Goal: Communication & Community: Participate in discussion

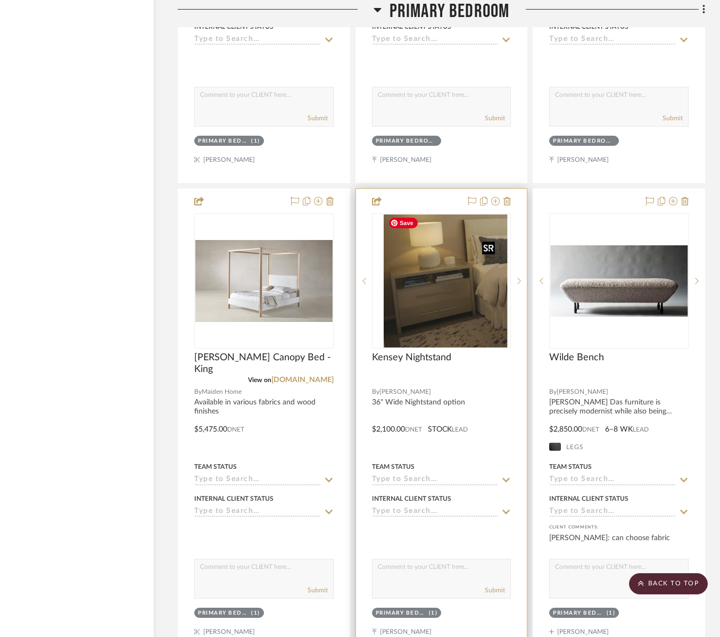
click at [450, 327] on div at bounding box center [441, 280] width 139 height 135
click at [453, 296] on img "0" at bounding box center [441, 280] width 115 height 133
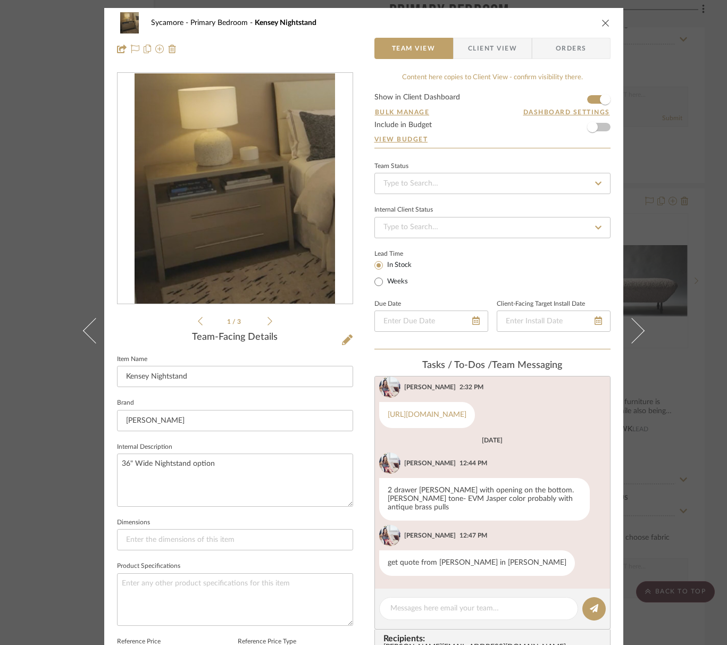
scroll to position [1, 0]
click at [606, 22] on button "close" at bounding box center [606, 23] width 10 height 10
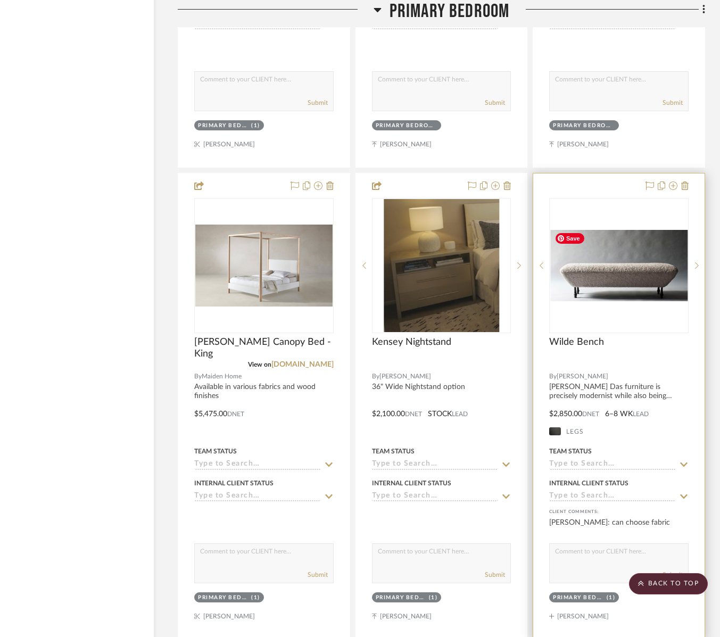
click at [602, 282] on img "0" at bounding box center [618, 265] width 137 height 71
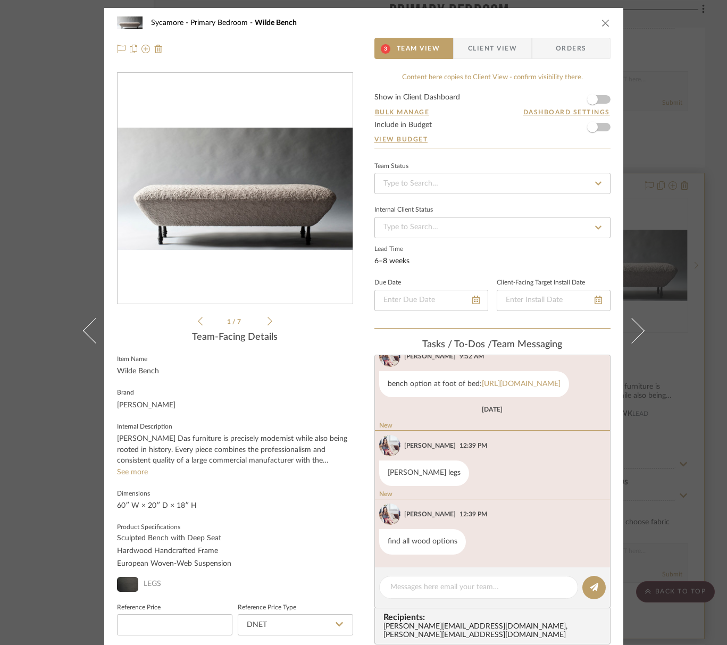
scroll to position [155, 0]
drag, startPoint x: 600, startPoint y: 23, endPoint x: 599, endPoint y: 43, distance: 19.7
click at [602, 23] on icon "close" at bounding box center [606, 23] width 9 height 9
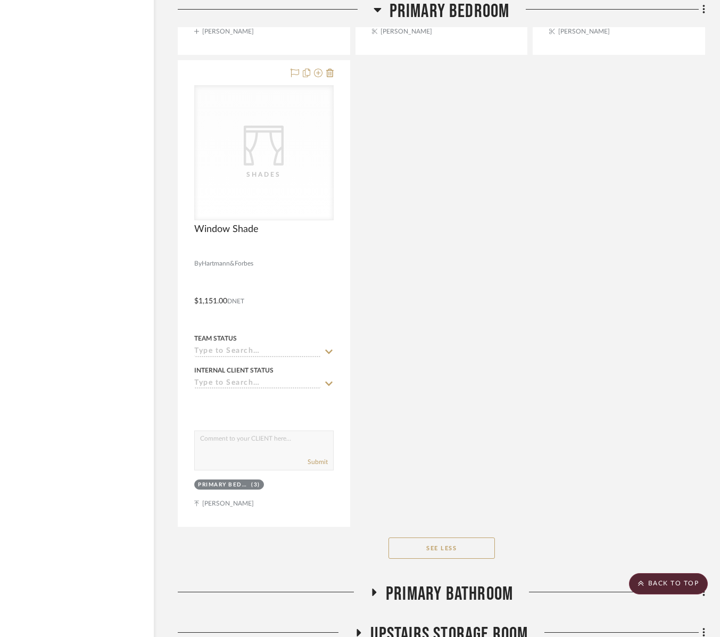
scroll to position [4588, 46]
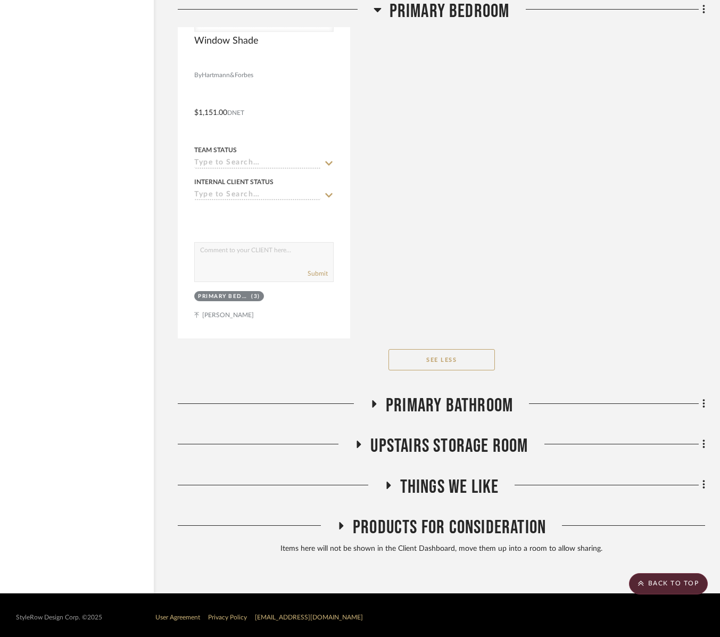
click at [501, 440] on span "Upstairs Storage Room" at bounding box center [449, 446] width 158 height 23
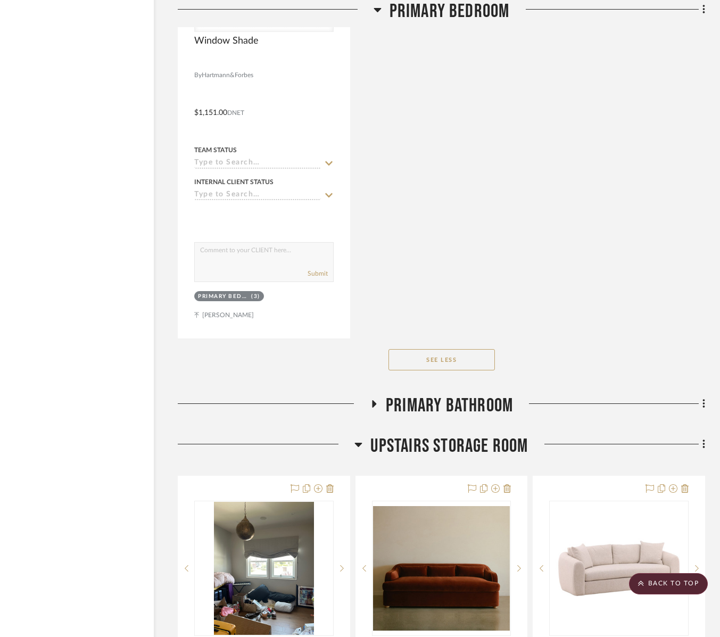
click at [502, 439] on span "Upstairs Storage Room" at bounding box center [449, 446] width 158 height 23
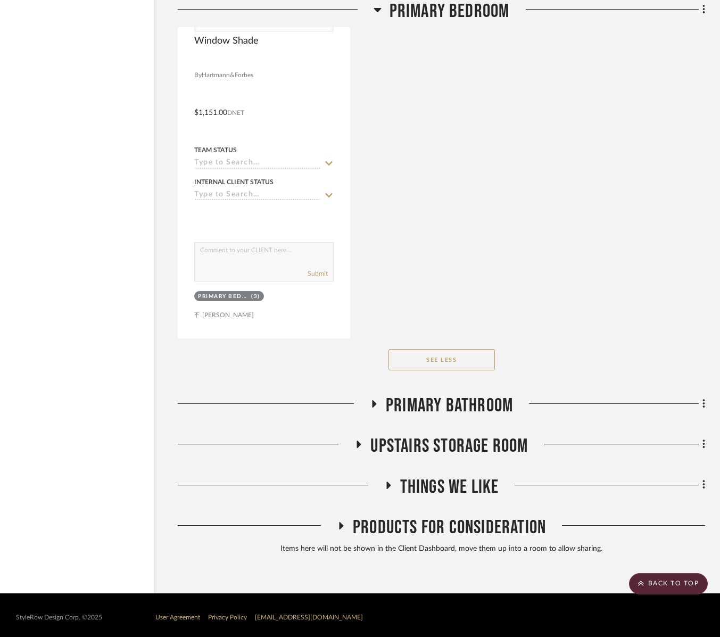
click at [477, 403] on span "Primary Bathroom" at bounding box center [449, 405] width 127 height 23
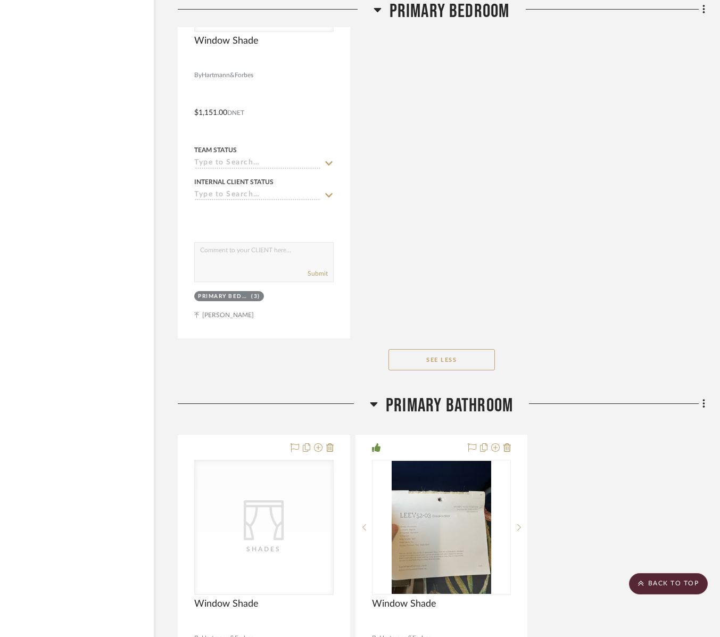
drag, startPoint x: 477, startPoint y: 403, endPoint x: 481, endPoint y: 443, distance: 40.1
click at [477, 403] on span "Primary Bathroom" at bounding box center [449, 405] width 127 height 23
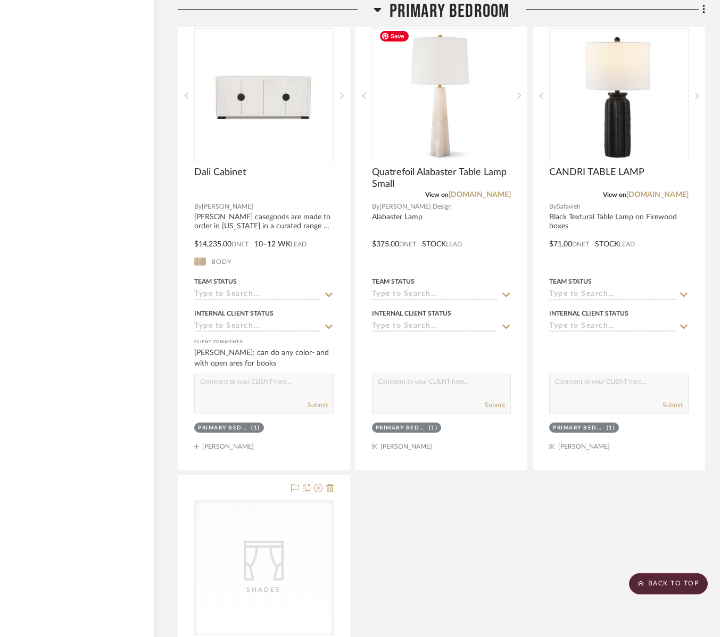
click at [473, 15] on span "Primary Bedroom" at bounding box center [450, 11] width 120 height 23
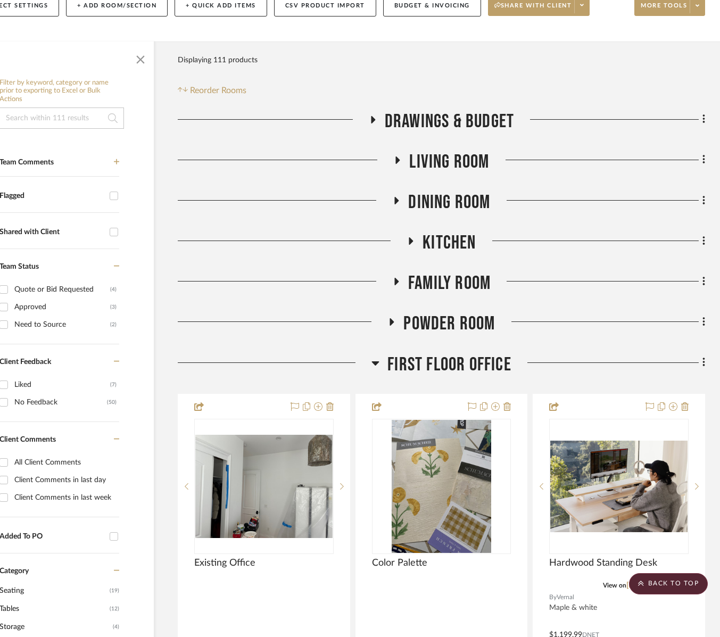
scroll to position [0, 46]
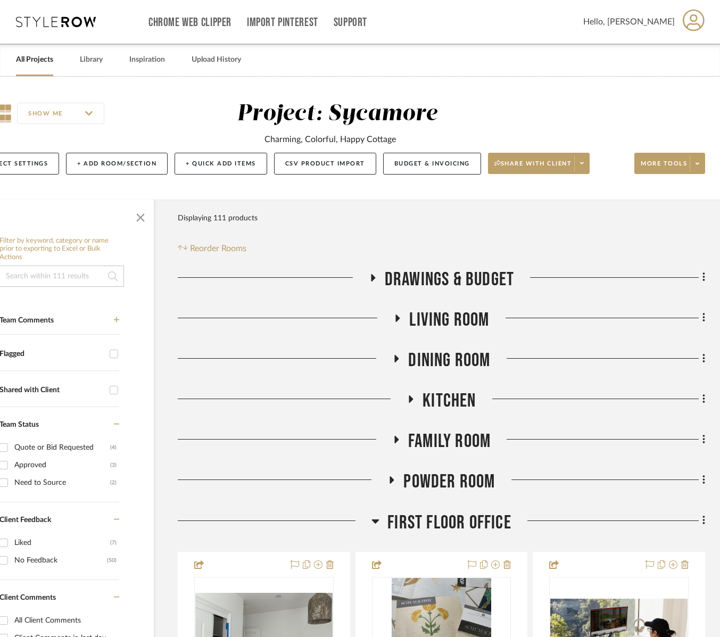
click at [460, 519] on span "First Floor Office" at bounding box center [449, 522] width 124 height 23
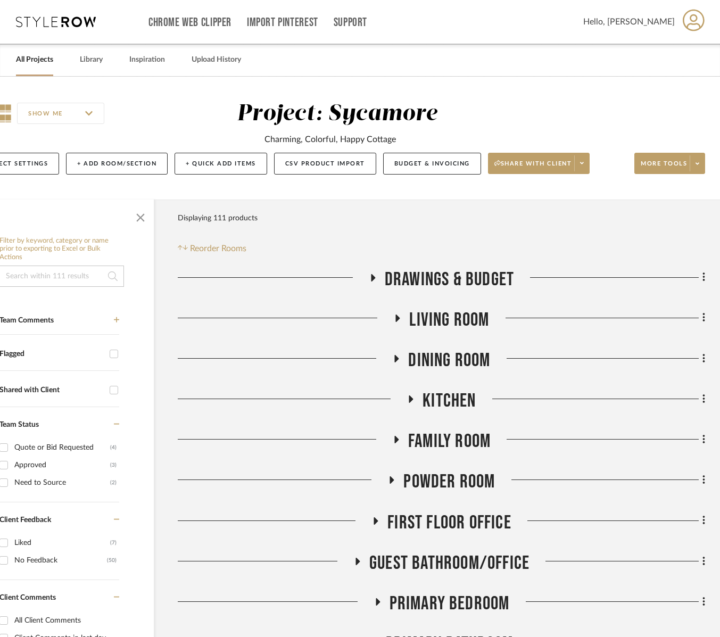
click at [456, 324] on span "Living Room" at bounding box center [449, 320] width 80 height 23
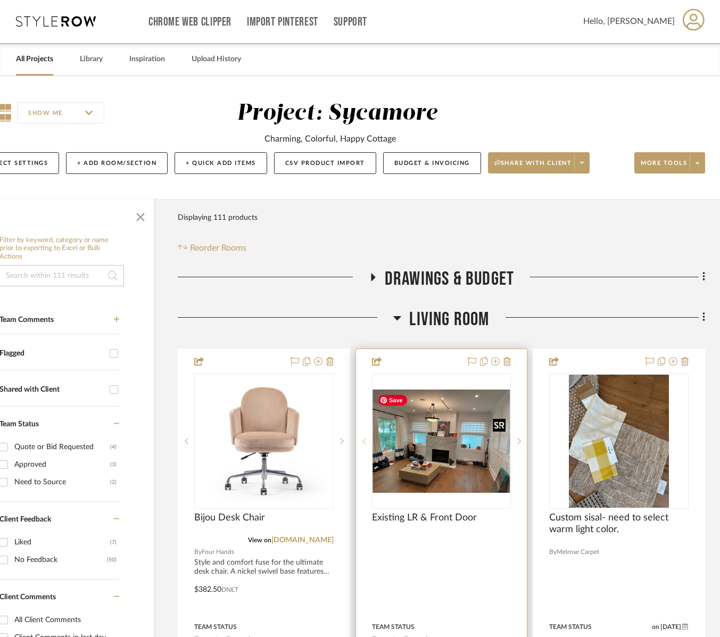
scroll to position [2, 46]
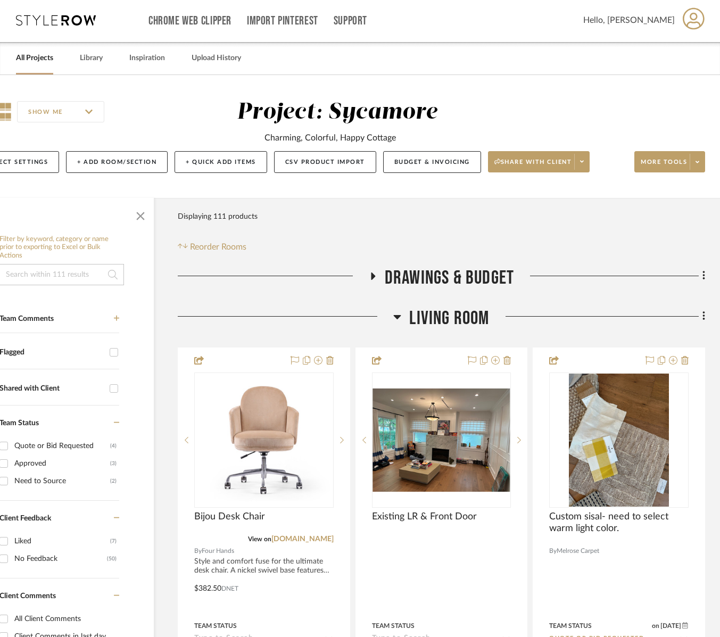
click at [433, 317] on span "Living Room" at bounding box center [449, 318] width 80 height 23
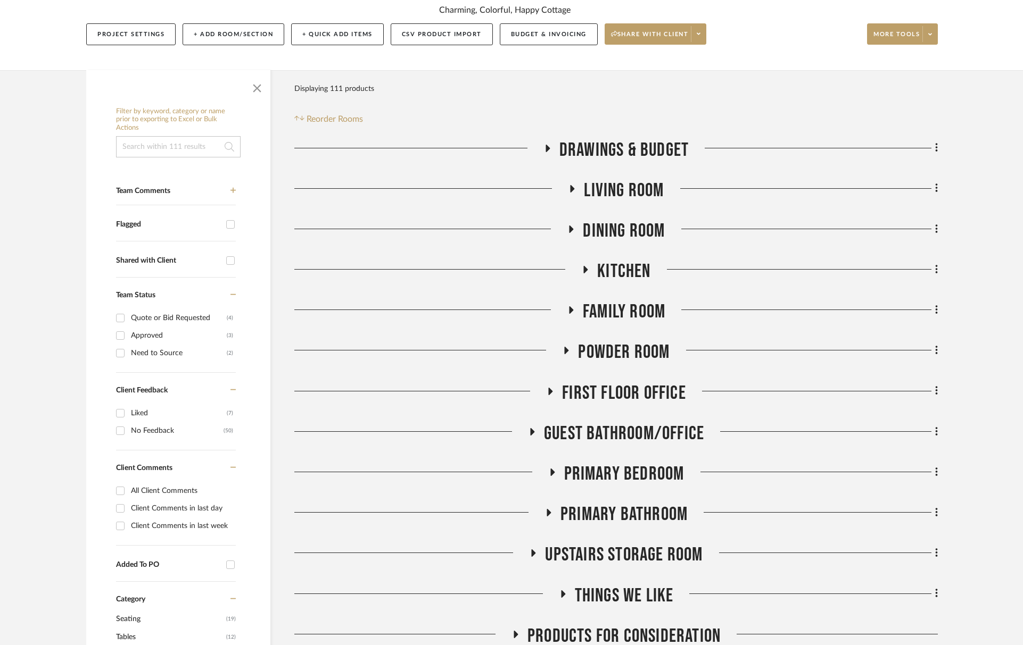
scroll to position [239, 0]
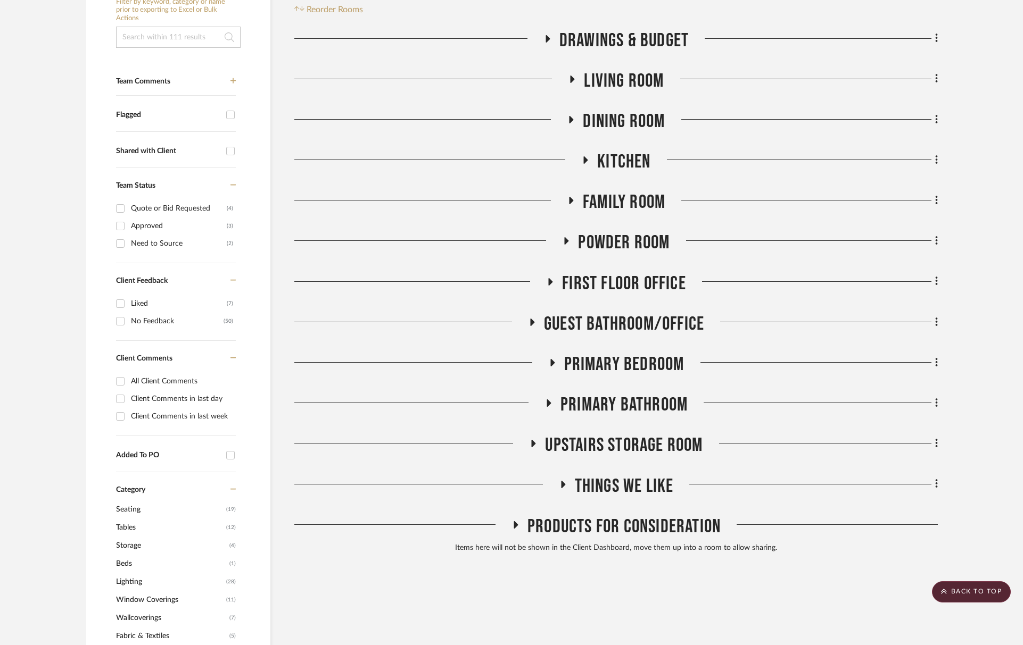
click at [632, 385] on div "Drawings & Budget Living Room Dining Room Kitchen Family Room Powder Room First…" at bounding box center [615, 293] width 643 height 529
click at [630, 369] on span "Primary Bedroom" at bounding box center [624, 364] width 120 height 23
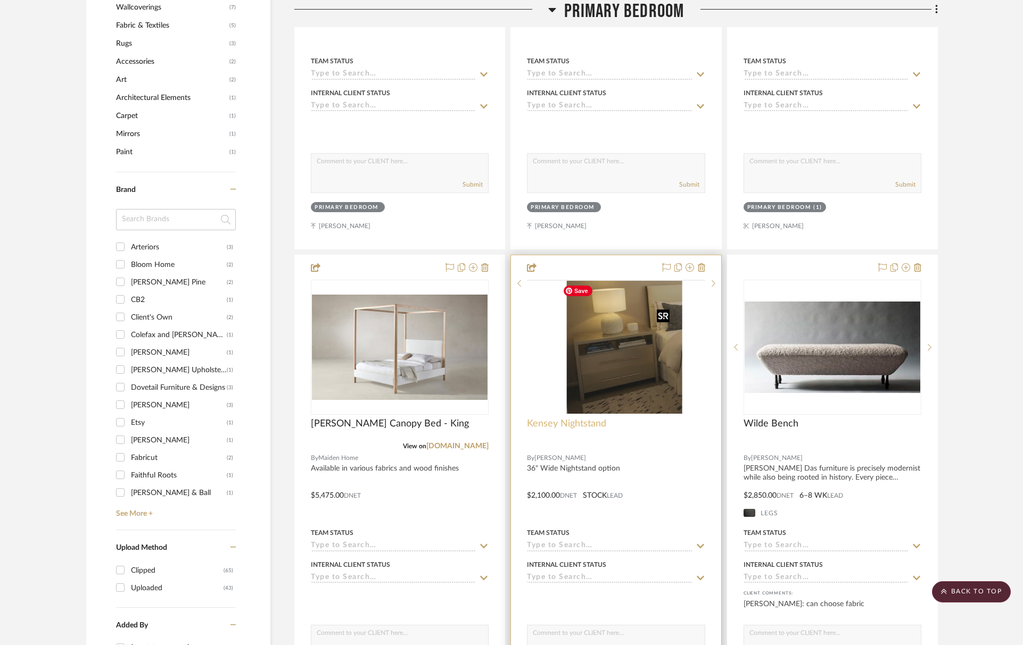
scroll to position [898, 0]
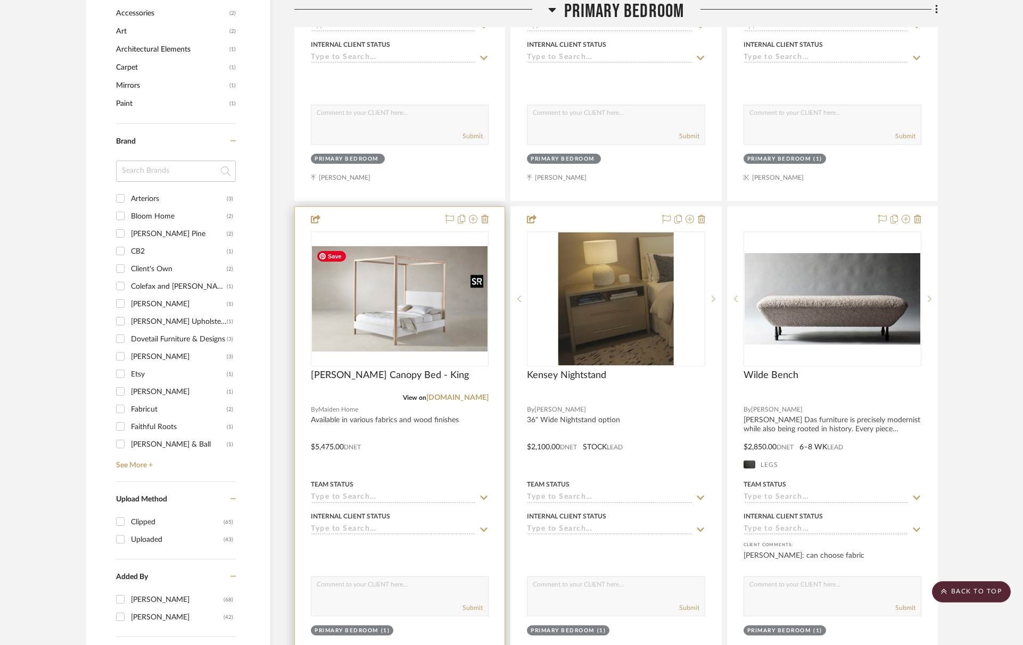
click at [382, 315] on img "0" at bounding box center [400, 298] width 176 height 105
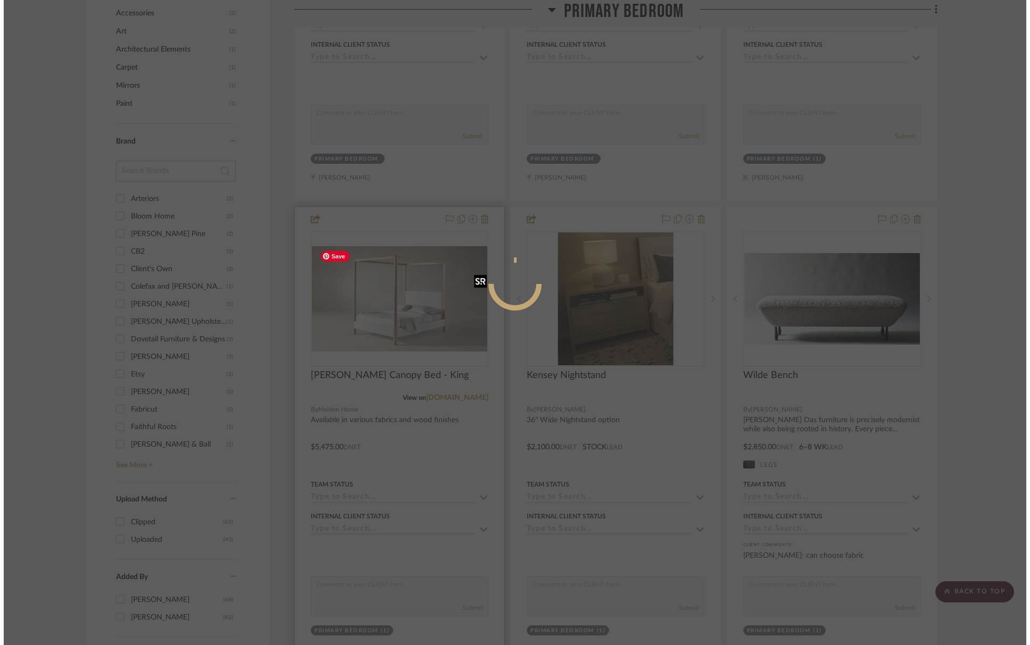
scroll to position [0, 0]
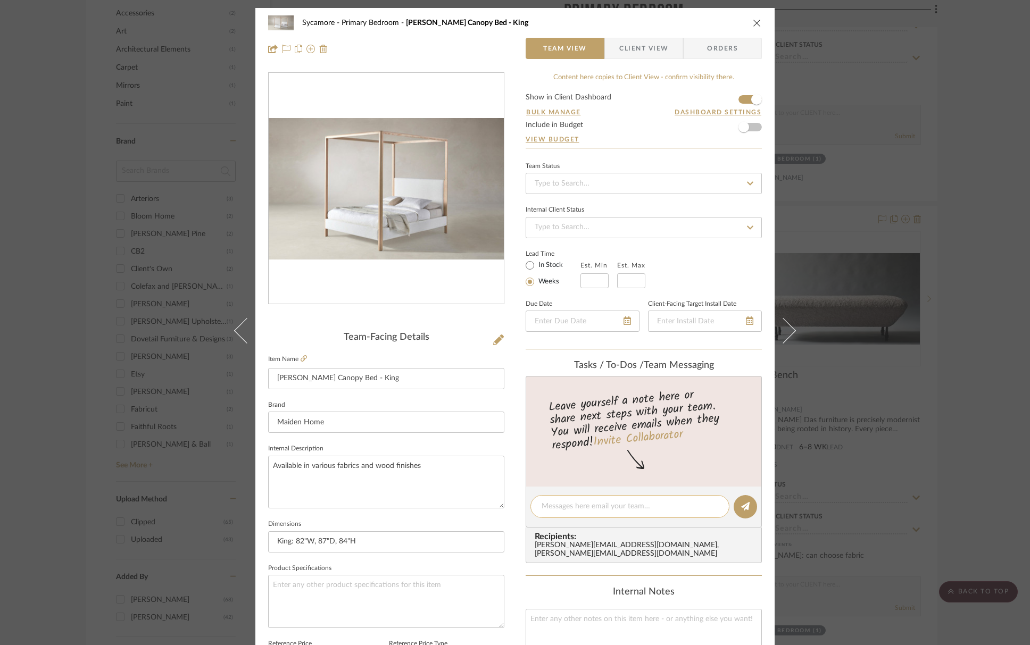
click at [638, 509] on textarea at bounding box center [630, 506] width 177 height 11
type textarea "also available as com - or in leather"
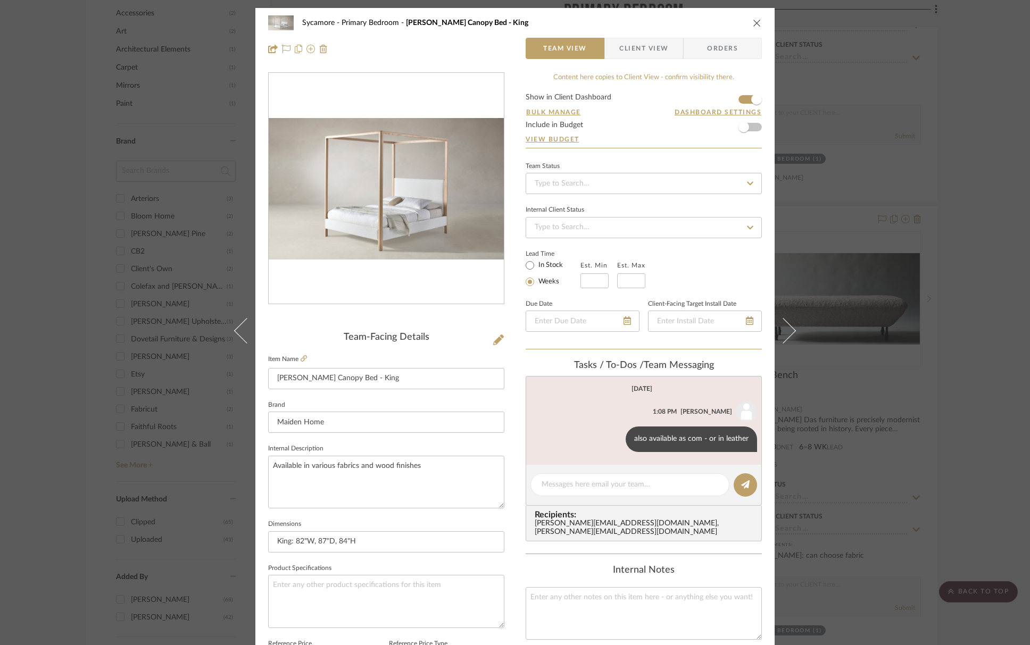
drag, startPoint x: 750, startPoint y: 24, endPoint x: 750, endPoint y: 34, distance: 9.6
click at [753, 24] on icon "close" at bounding box center [757, 23] width 9 height 9
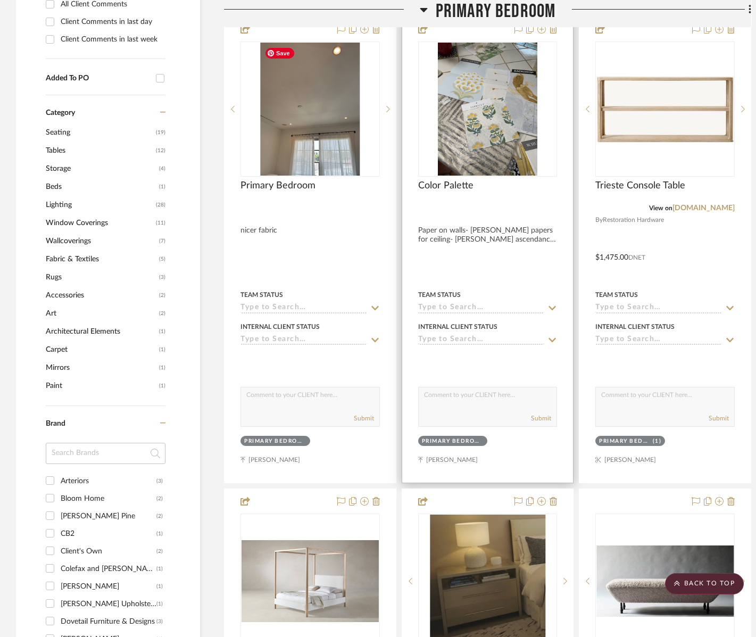
scroll to position [616, 10]
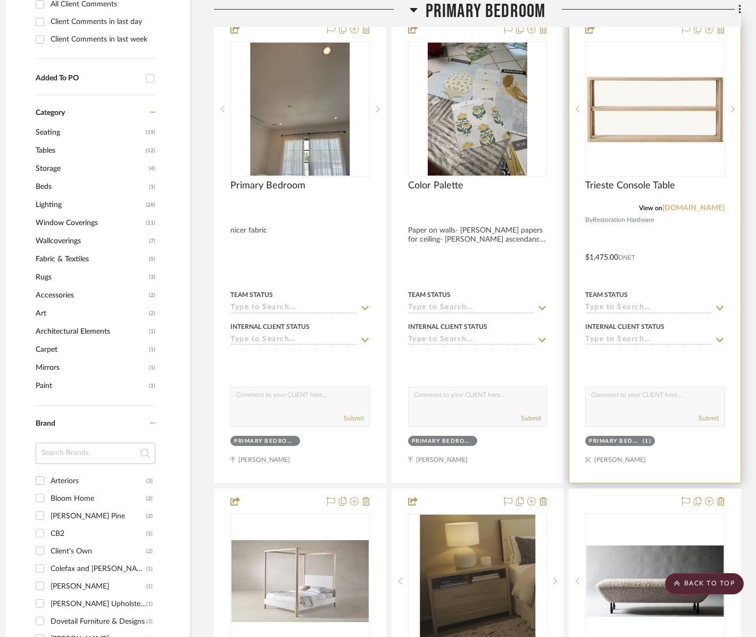
click at [720, 207] on link "rh.com" at bounding box center [694, 207] width 62 height 7
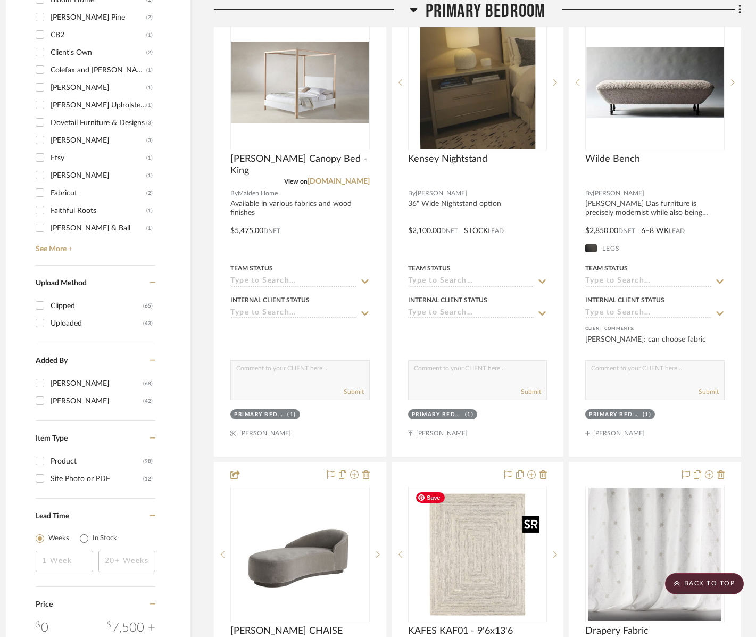
scroll to position [916, 10]
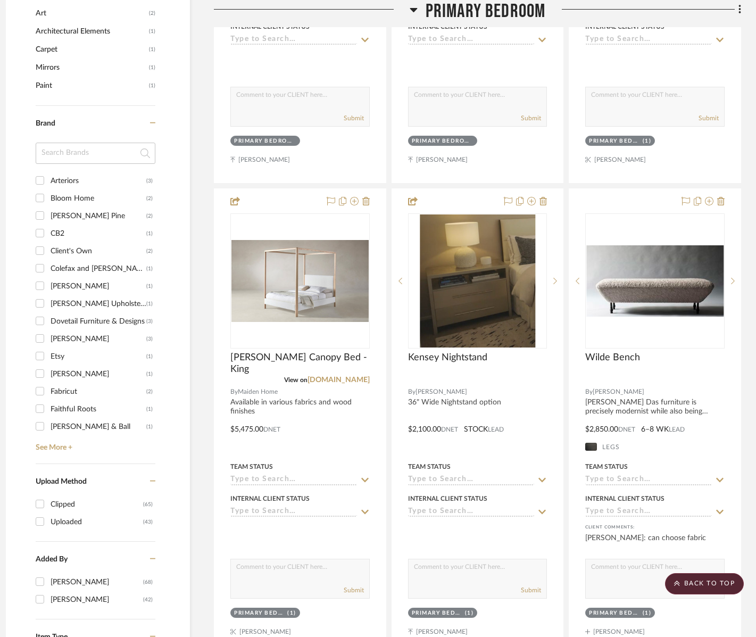
drag, startPoint x: 455, startPoint y: 13, endPoint x: 446, endPoint y: 107, distance: 94.0
click at [455, 13] on span "Primary Bedroom" at bounding box center [486, 11] width 120 height 23
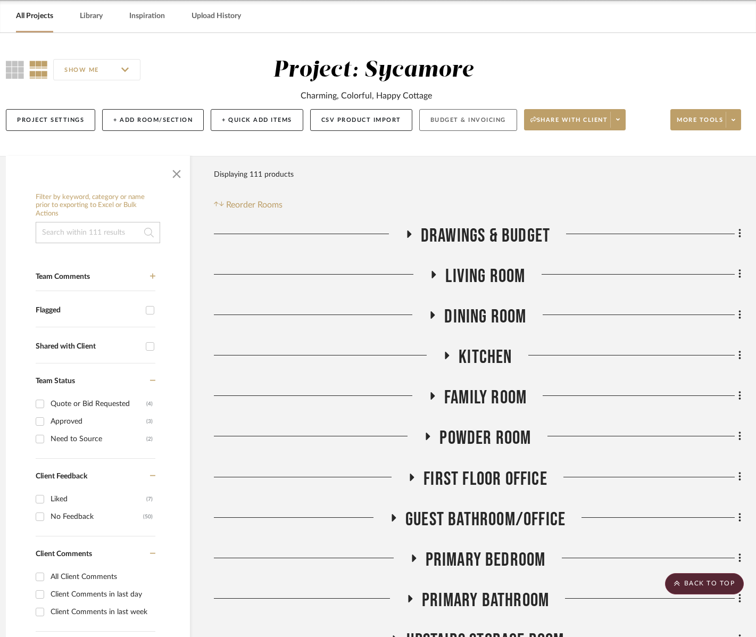
scroll to position [0, 10]
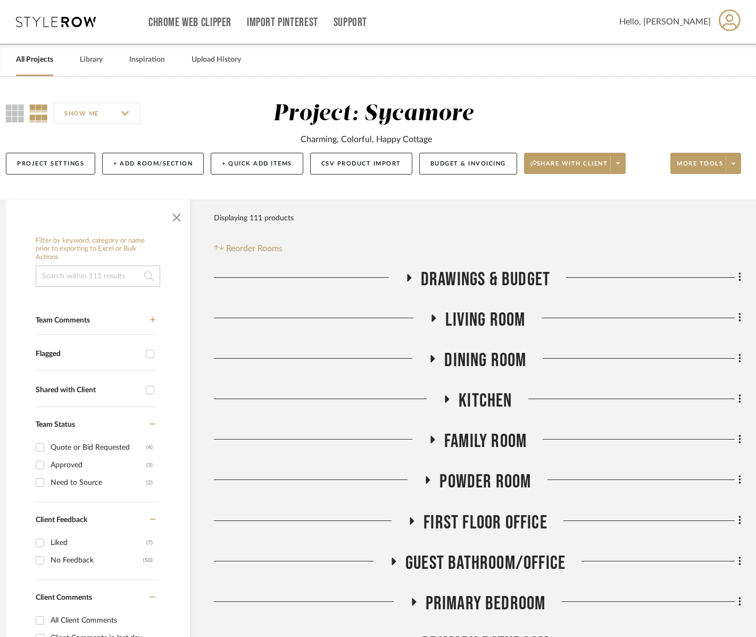
click at [474, 318] on span "Living Room" at bounding box center [485, 320] width 80 height 23
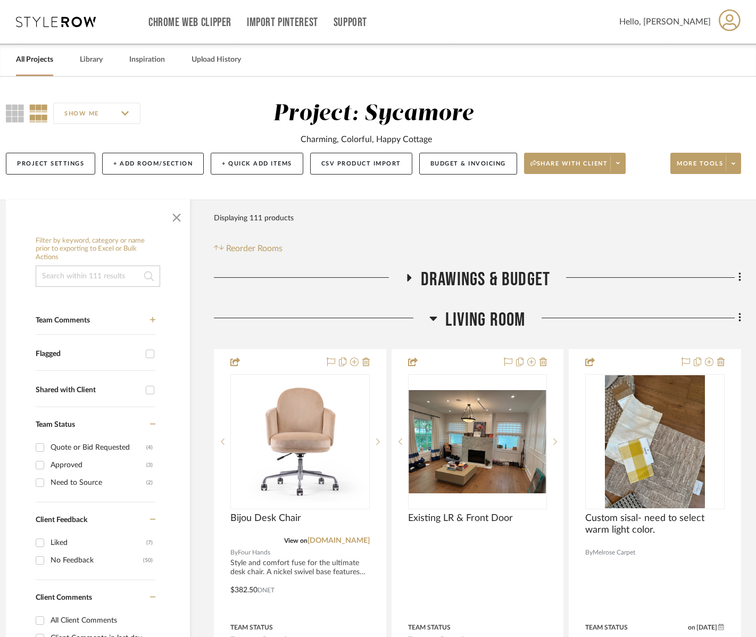
click at [496, 278] on span "Drawings & Budget" at bounding box center [485, 279] width 129 height 23
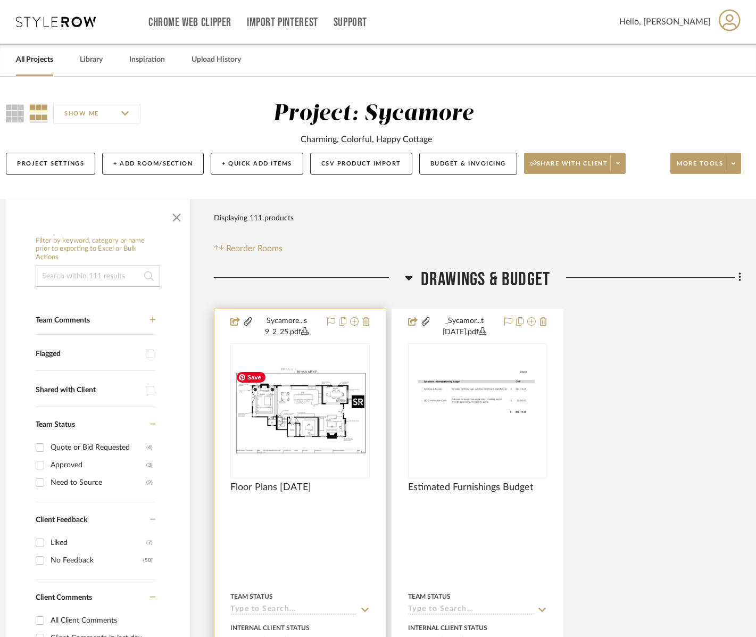
click at [0, 0] on img at bounding box center [0, 0] width 0 height 0
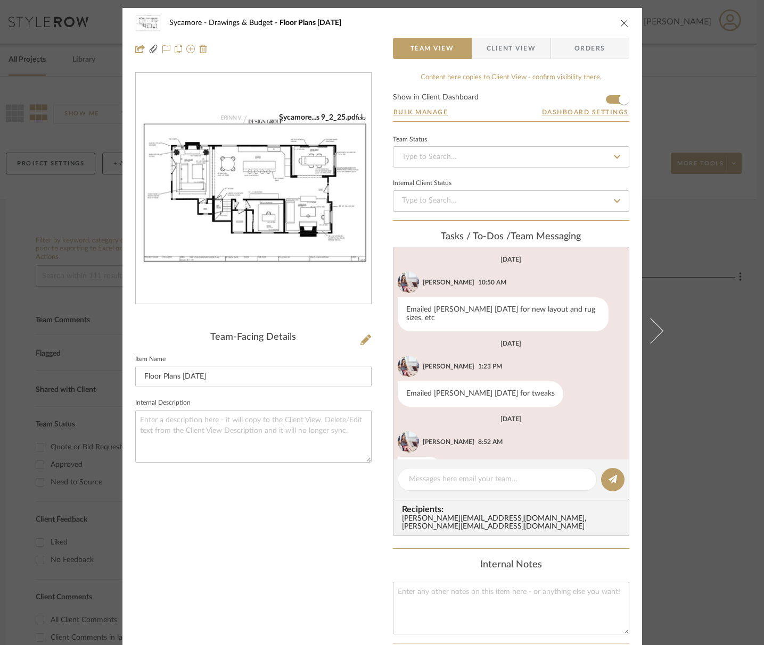
scroll to position [28, 0]
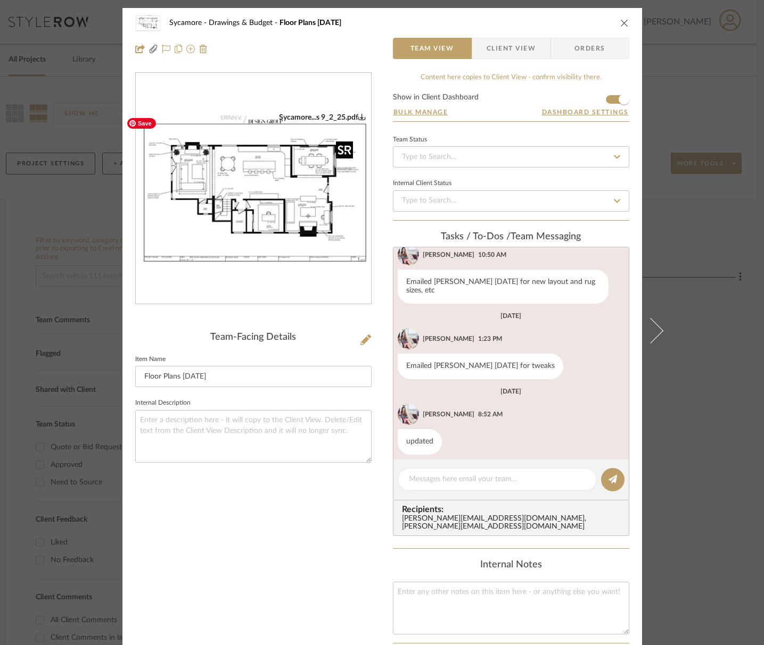
click at [282, 186] on img "0" at bounding box center [253, 189] width 235 height 152
click at [623, 16] on div "Sycamore Drawings & Budget Floor Plans 9-2-25" at bounding box center [382, 22] width 494 height 21
drag, startPoint x: 619, startPoint y: 24, endPoint x: 605, endPoint y: 42, distance: 22.7
click at [620, 24] on icon "close" at bounding box center [624, 23] width 9 height 9
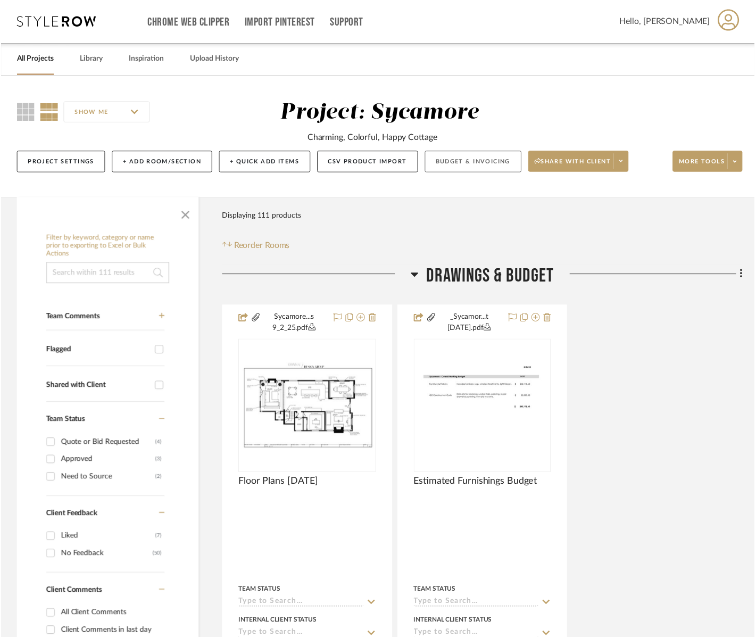
scroll to position [0, 10]
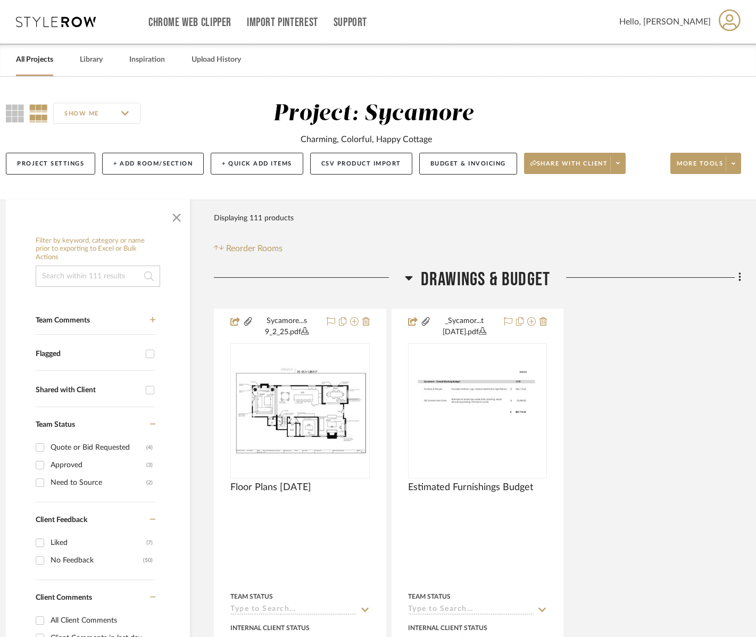
click at [475, 279] on span "Drawings & Budget" at bounding box center [485, 279] width 129 height 23
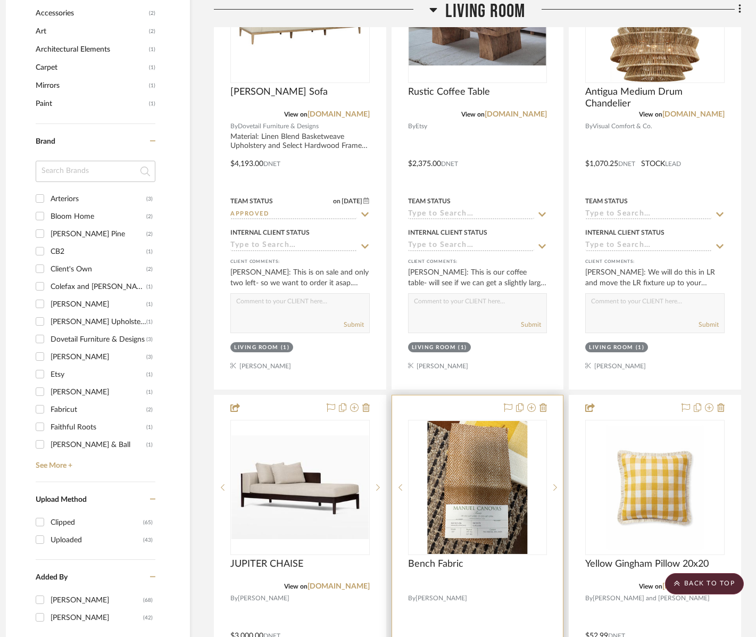
scroll to position [1237, 10]
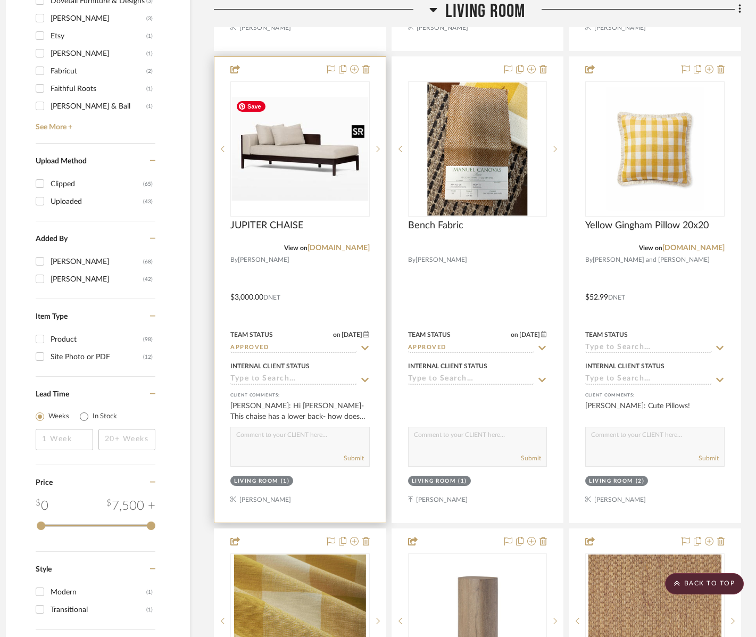
click at [0, 0] on img at bounding box center [0, 0] width 0 height 0
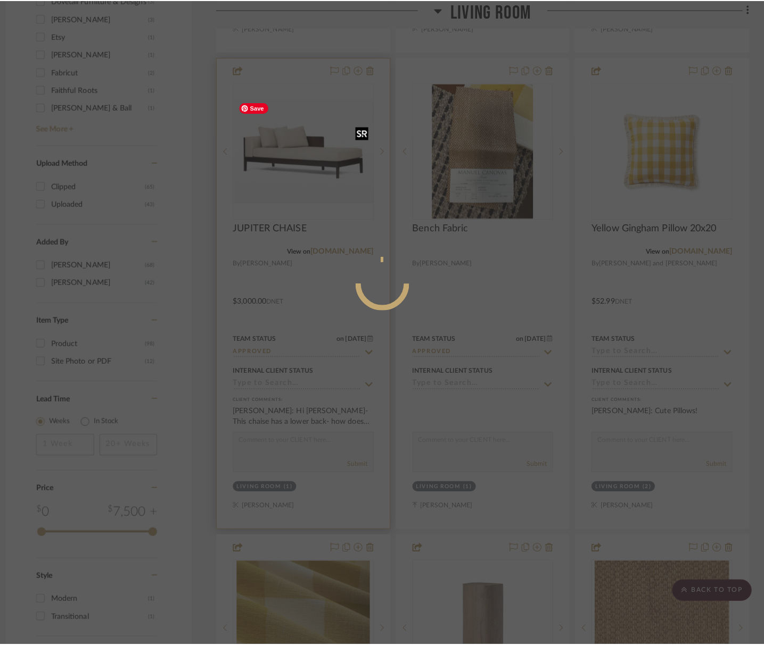
scroll to position [0, 0]
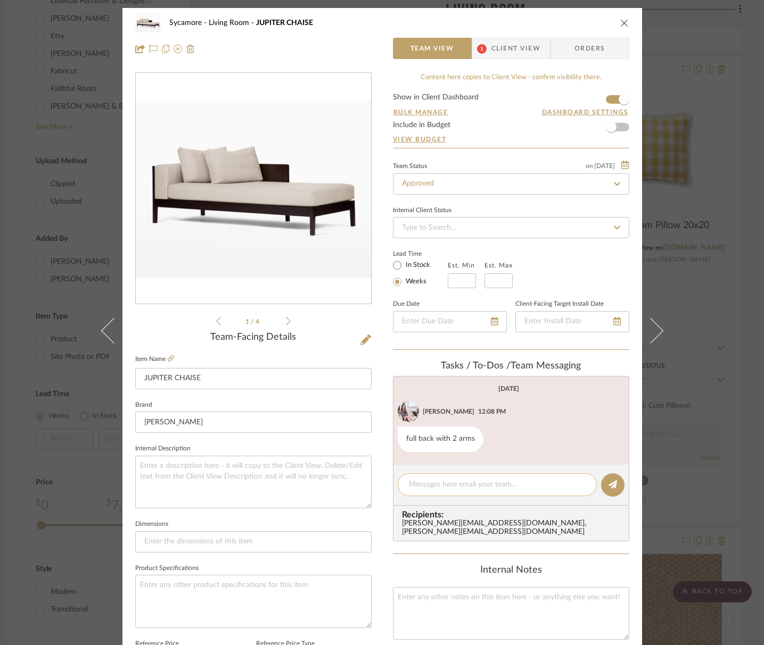
click at [473, 484] on textarea at bounding box center [497, 484] width 177 height 11
type textarea "d"
paste textarea "https://rh.com/us/en/catalog/product/product.jsp/prod8780018"
type textarea "possible non custom options - https://rh.com/us/en/catalog/product/product.jsp/…"
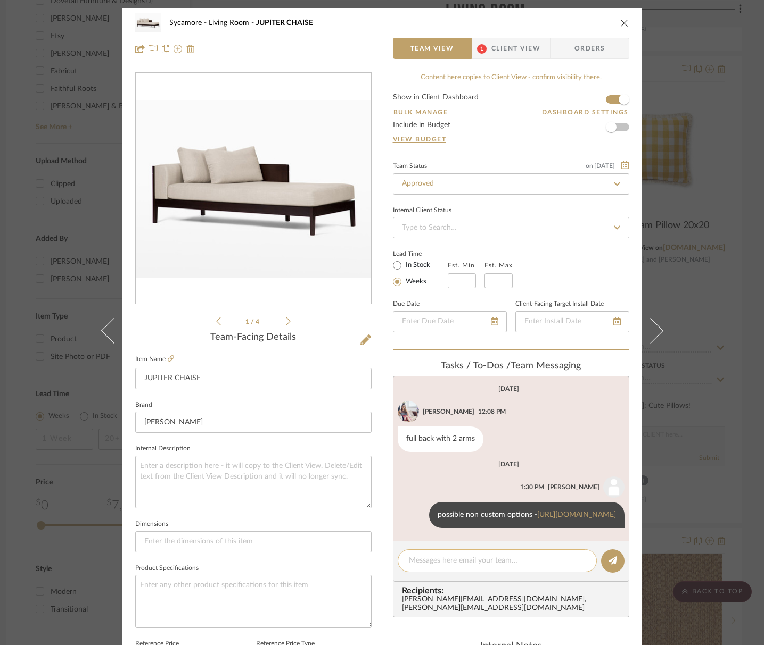
click at [449, 567] on textarea at bounding box center [497, 561] width 177 height 11
paste textarea "https://muskokaliving.com/collections/benches-muskoka-living-collection/product…"
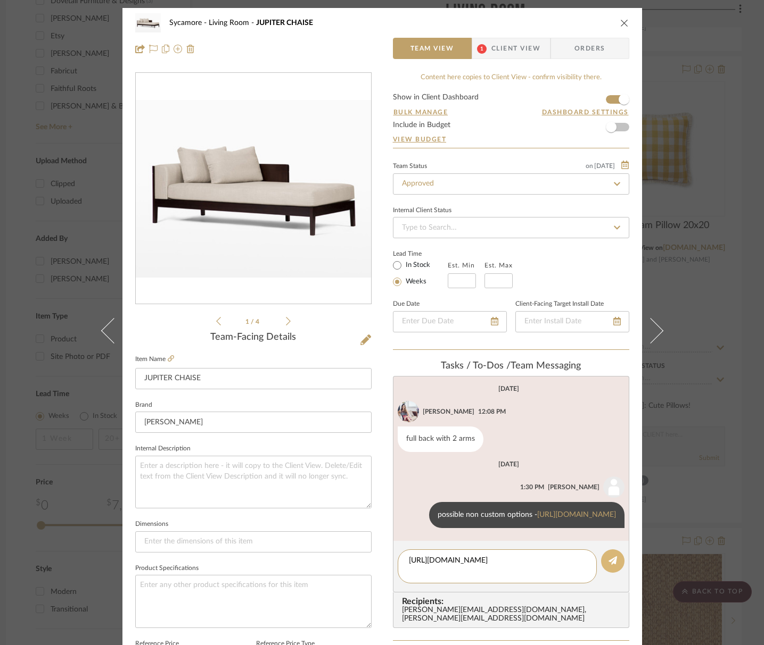
type textarea "https://muskokaliving.com/collections/benches-muskoka-living-collection/product…"
drag, startPoint x: 611, startPoint y: 583, endPoint x: 575, endPoint y: 503, distance: 87.2
click at [611, 565] on icon at bounding box center [612, 561] width 9 height 9
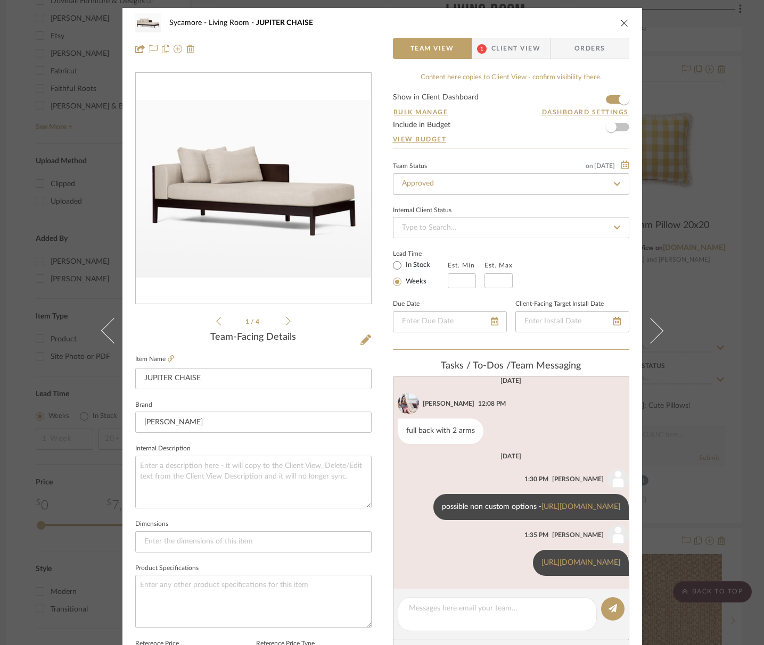
scroll to position [35, 0]
click at [452, 613] on textarea at bounding box center [497, 608] width 177 height 11
paste textarea "https://muskokaliving.com/collections/chaises-muskoka-living-collection/product…"
type textarea "https://muskokaliving.com/collections/chaises-muskoka-living-collection/product…"
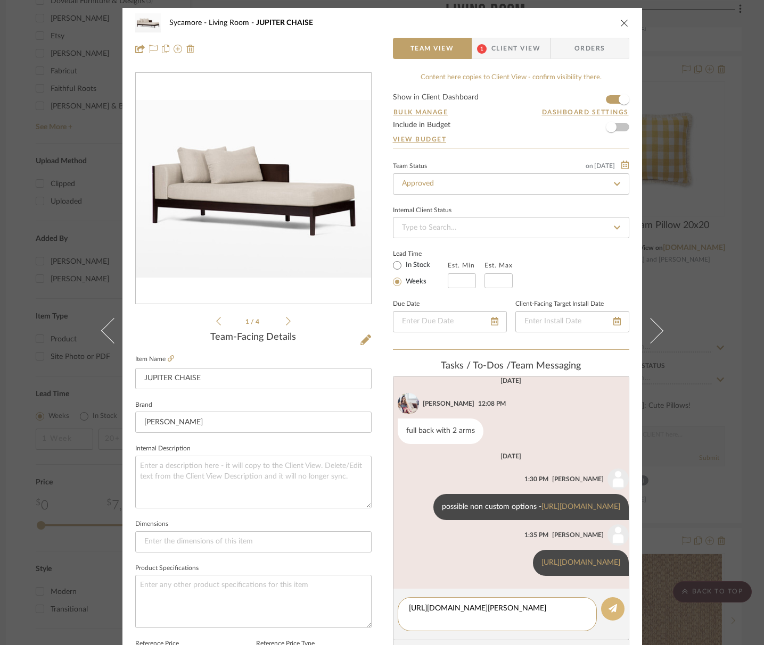
click at [617, 611] on button at bounding box center [612, 609] width 23 height 23
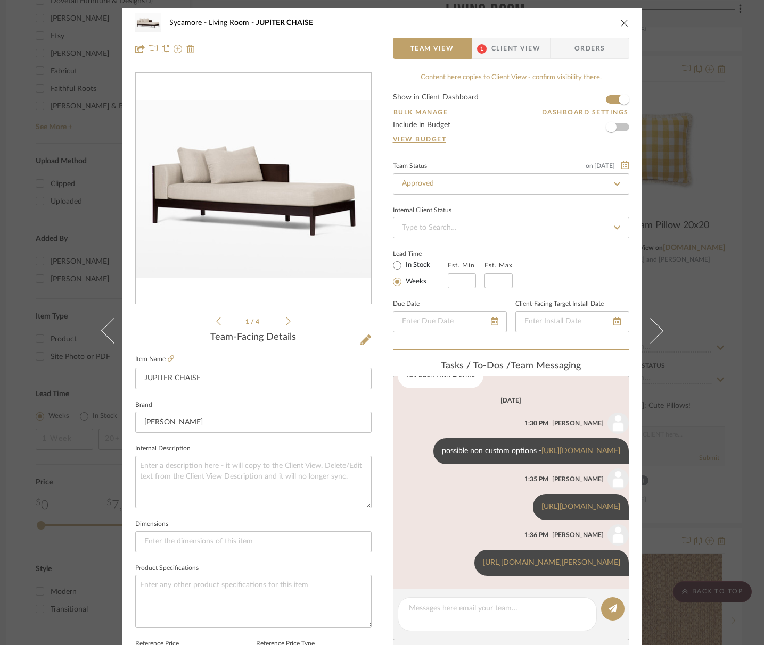
scroll to position [100, 0]
